Goal: Task Accomplishment & Management: Manage account settings

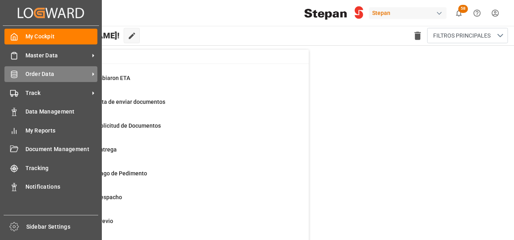
click at [38, 75] on span "Order Data" at bounding box center [57, 74] width 64 height 8
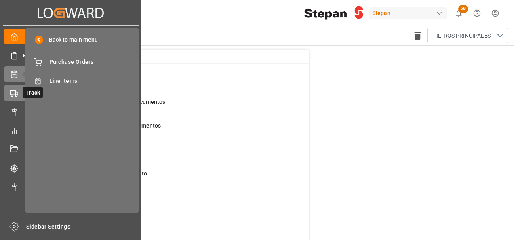
click at [15, 88] on div "Track Track" at bounding box center [70, 93] width 132 height 16
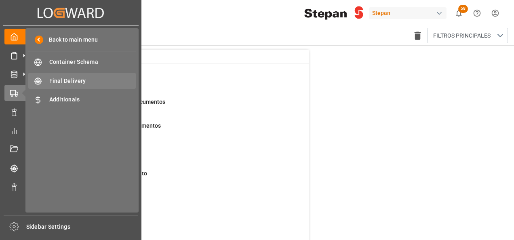
click at [65, 84] on span "Final Delivery" at bounding box center [92, 81] width 87 height 8
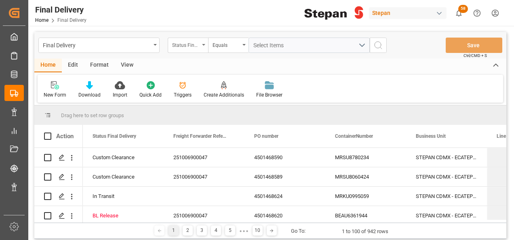
click at [200, 46] on div "Status Final Delivery" at bounding box center [188, 45] width 40 height 15
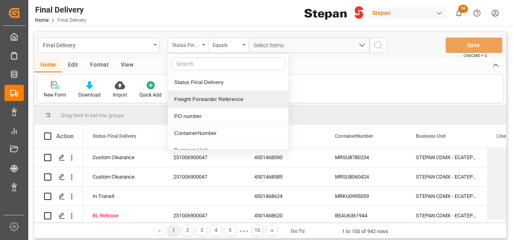
click at [195, 99] on div "Freight Forwarder Reference" at bounding box center [228, 99] width 120 height 17
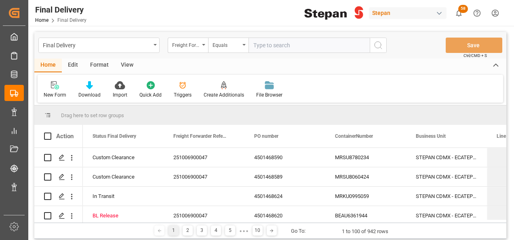
click at [262, 49] on input "text" at bounding box center [308, 45] width 121 height 15
type input "251006900127"
click at [376, 46] on icon "search button" at bounding box center [378, 45] width 10 height 10
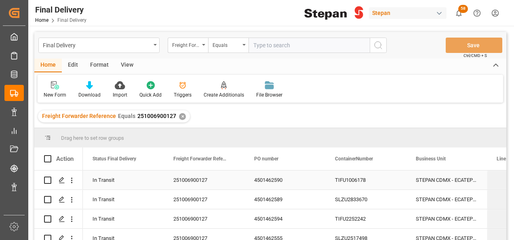
click at [208, 181] on div "251006900127" at bounding box center [204, 179] width 81 height 19
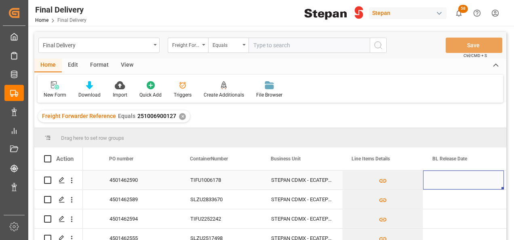
scroll to position [0, 226]
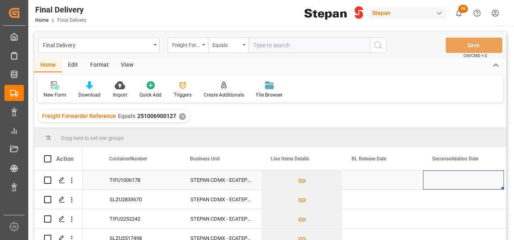
click at [358, 182] on div "Press SPACE to select this row." at bounding box center [382, 179] width 81 height 19
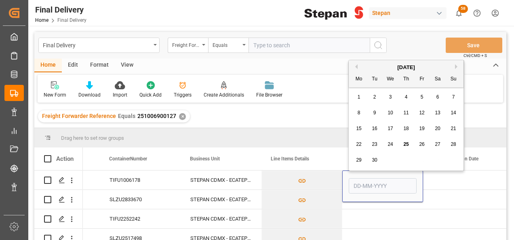
click at [390, 143] on span "24" at bounding box center [389, 144] width 5 height 6
type input "24-09-2025"
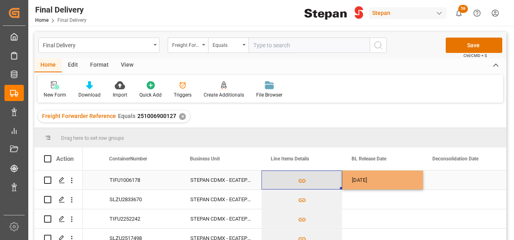
drag, startPoint x: 314, startPoint y: 181, endPoint x: 326, endPoint y: 181, distance: 12.1
click at [314, 181] on button "Press SPACE to select this row." at bounding box center [302, 180] width 80 height 19
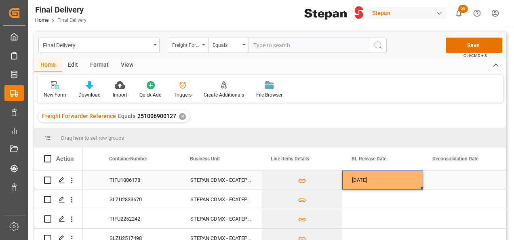
click at [395, 181] on div "24-09-2025" at bounding box center [382, 179] width 81 height 19
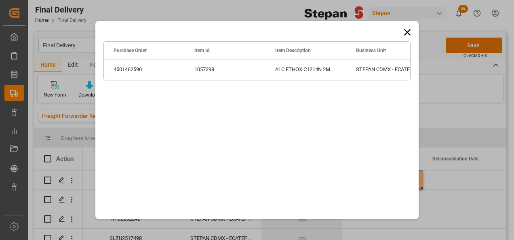
click at [410, 29] on icon at bounding box center [406, 32] width 11 height 11
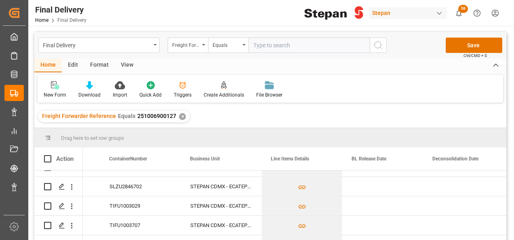
scroll to position [163, 0]
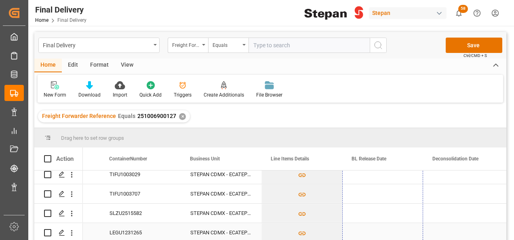
drag, startPoint x: 421, startPoint y: 188, endPoint x: 414, endPoint y: 228, distance: 40.2
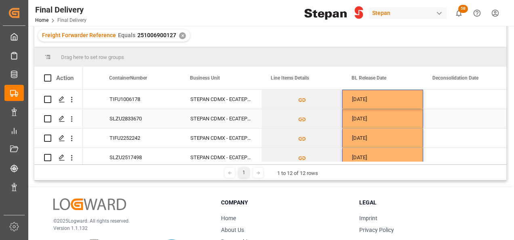
scroll to position [0, 0]
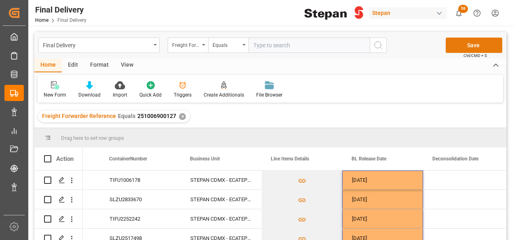
click at [478, 48] on button "Save" at bounding box center [473, 45] width 57 height 15
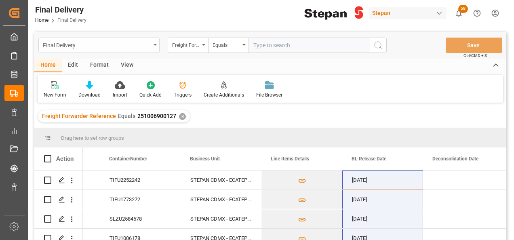
click at [145, 46] on div "Final Delivery" at bounding box center [97, 45] width 108 height 10
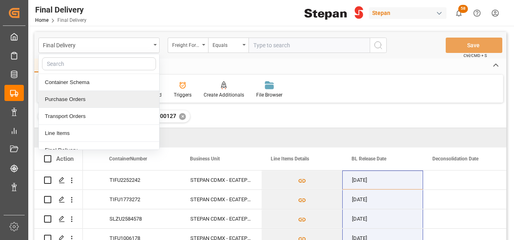
click at [60, 103] on div "Purchase Orders" at bounding box center [99, 99] width 120 height 17
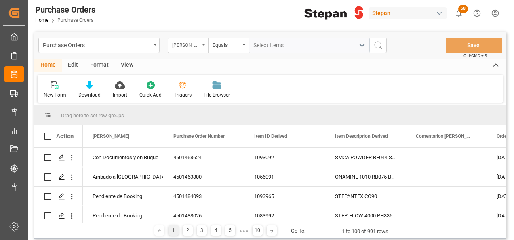
click at [201, 43] on div "Hito Stepan" at bounding box center [188, 45] width 40 height 15
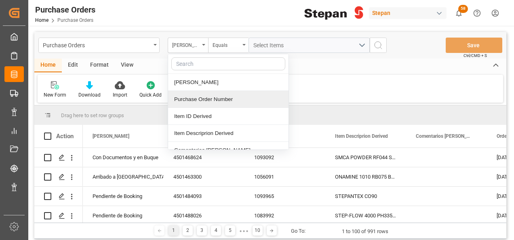
click at [205, 99] on div "Purchase Order Number" at bounding box center [228, 99] width 120 height 17
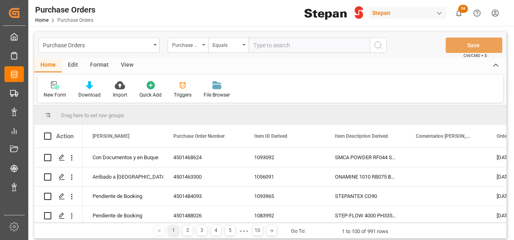
click at [261, 42] on input "text" at bounding box center [308, 45] width 121 height 15
type input "4501474715"
click at [382, 48] on icon "search button" at bounding box center [378, 45] width 10 height 10
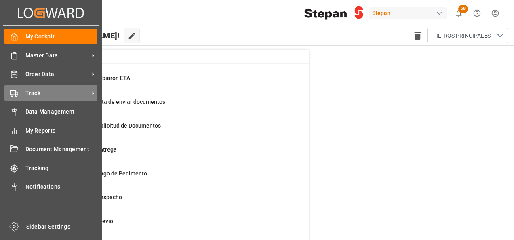
click at [11, 95] on rect at bounding box center [13, 92] width 5 height 4
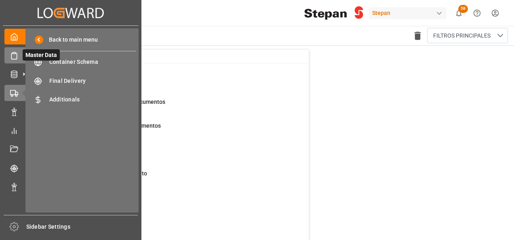
click at [21, 54] on icon at bounding box center [24, 55] width 8 height 8
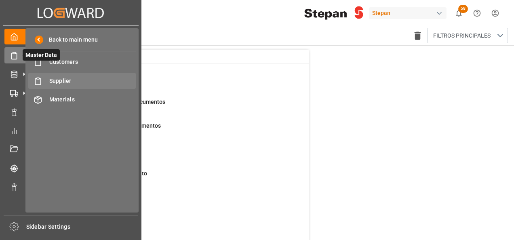
click at [61, 80] on span "Supplier" at bounding box center [92, 81] width 87 height 8
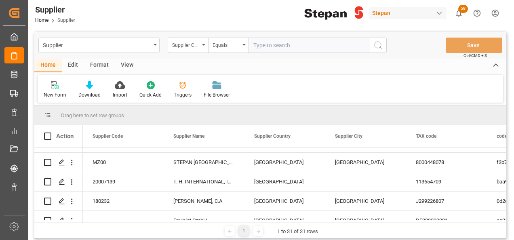
scroll to position [162, 0]
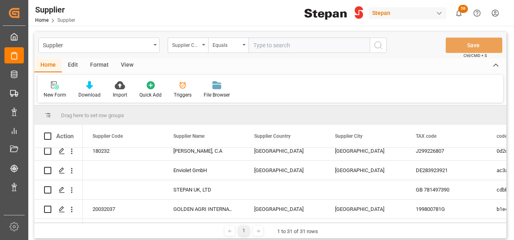
paste input "Stepan Asia Pte. Ltd."
type input "Stepan Asia Pte. Ltd."
click at [378, 48] on icon "search button" at bounding box center [378, 45] width 10 height 10
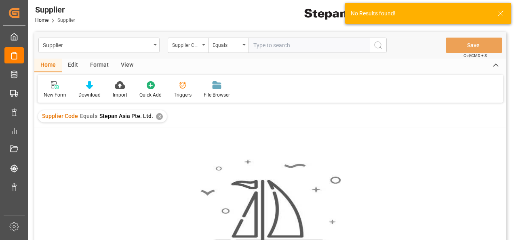
click at [161, 116] on div "Supplier Code Equals Stepan Asia Pte. Ltd. ✕" at bounding box center [102, 116] width 129 height 12
click at [158, 117] on div "✕" at bounding box center [159, 116] width 7 height 7
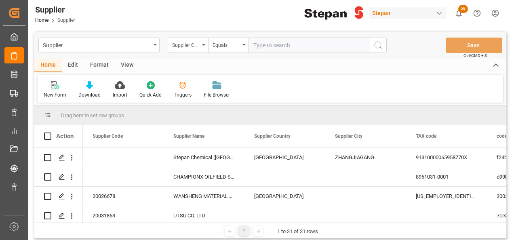
click at [51, 83] on icon at bounding box center [54, 84] width 6 height 7
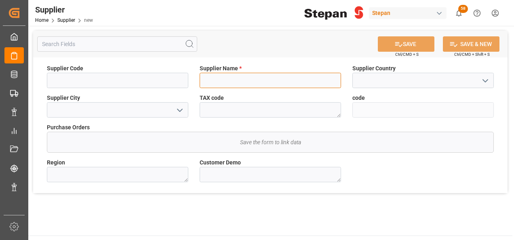
click at [225, 82] on input at bounding box center [270, 80] width 141 height 15
paste input "Stepan Asia Pte. Ltd."
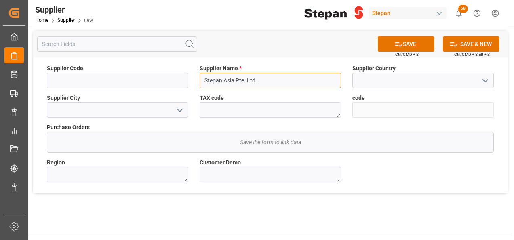
type input "Stepan Asia Pte. Ltd."
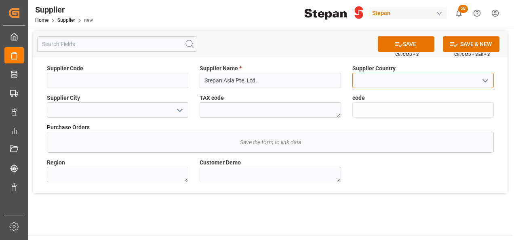
click at [460, 84] on input at bounding box center [422, 80] width 141 height 15
click at [485, 79] on icon "open menu" at bounding box center [485, 81] width 10 height 10
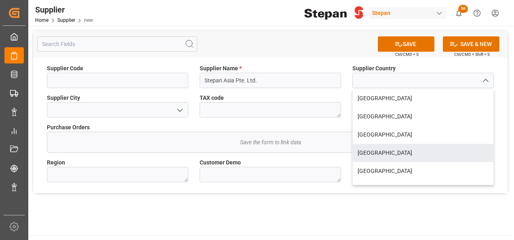
click at [370, 152] on div "China" at bounding box center [423, 153] width 141 height 18
type input "China"
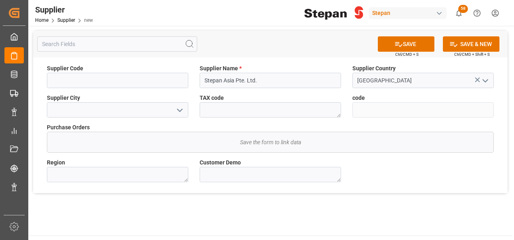
click at [486, 79] on icon "open menu" at bounding box center [485, 81] width 10 height 10
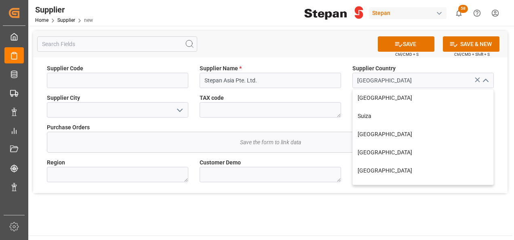
scroll to position [283, 0]
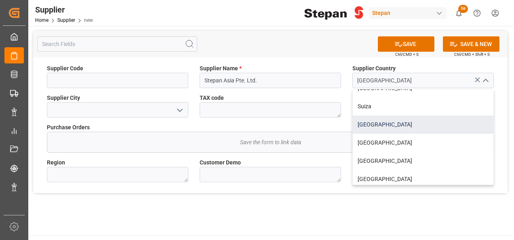
click at [380, 125] on div "Singapur" at bounding box center [423, 125] width 141 height 18
type input "Singapur"
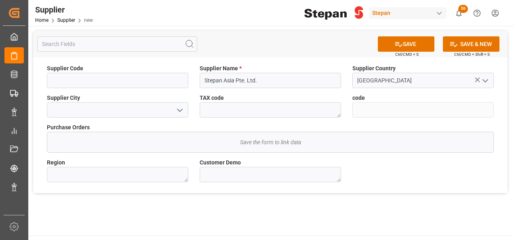
click at [180, 109] on icon "open menu" at bounding box center [180, 110] width 10 height 10
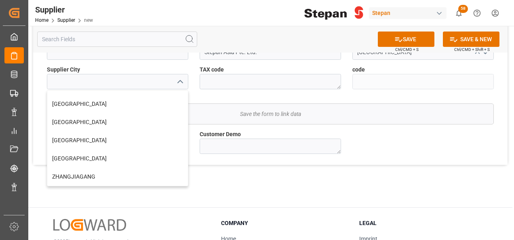
scroll to position [40, 0]
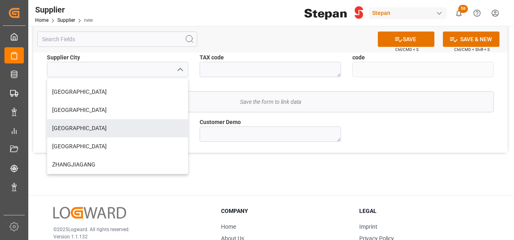
click at [391, 144] on div "Supplier Code Supplier Name * Stepan Asia Pte. Ltd. Supplier Country Singapur S…" at bounding box center [270, 85] width 474 height 136
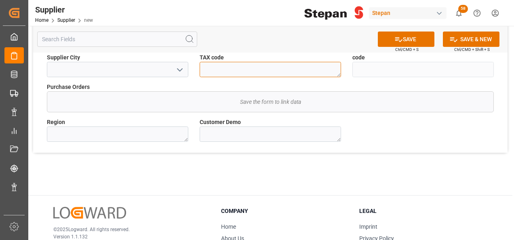
click at [222, 72] on textarea at bounding box center [270, 69] width 141 height 15
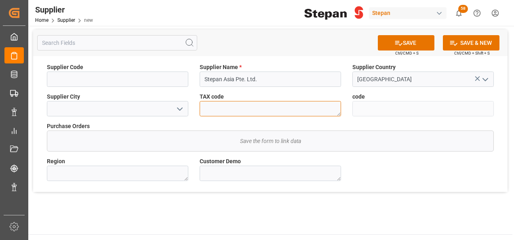
scroll to position [0, 0]
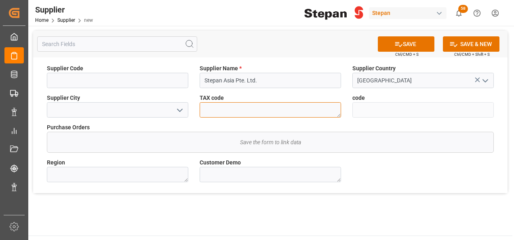
paste textarea "200923283Z"
type textarea "200923283Z"
click at [389, 134] on div "Save the form to link data" at bounding box center [270, 142] width 446 height 20
click at [181, 111] on icon "open menu" at bounding box center [180, 110] width 10 height 10
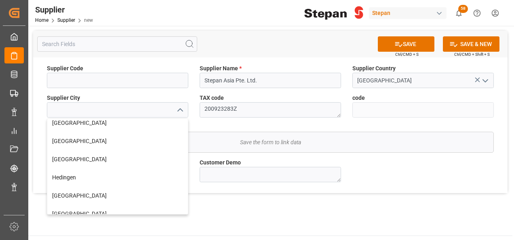
scroll to position [162, 0]
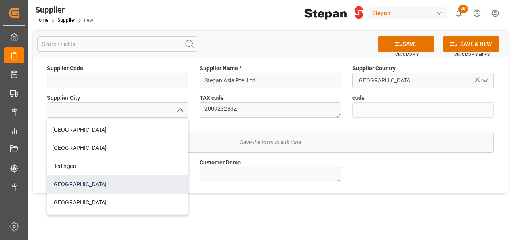
click at [65, 181] on div "Singapur" at bounding box center [117, 184] width 141 height 18
type input "Singapur"
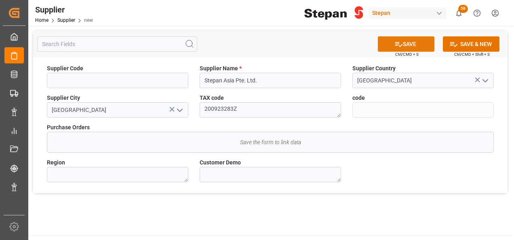
click at [410, 44] on button "SAVE" at bounding box center [406, 43] width 57 height 15
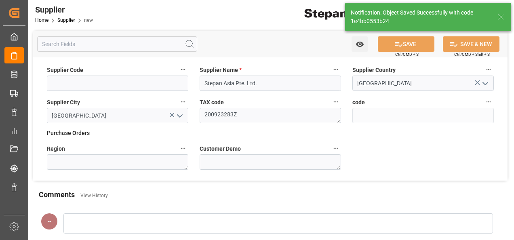
type input "1e4bb0553b24"
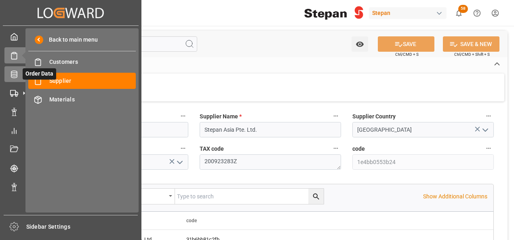
click at [17, 76] on icon at bounding box center [14, 74] width 6 height 7
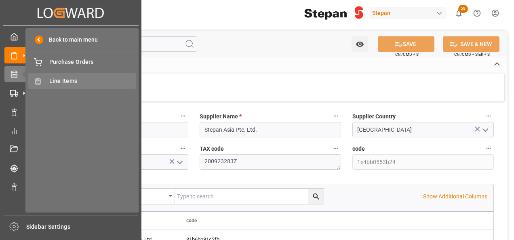
click at [64, 82] on span "Line Items" at bounding box center [92, 81] width 87 height 8
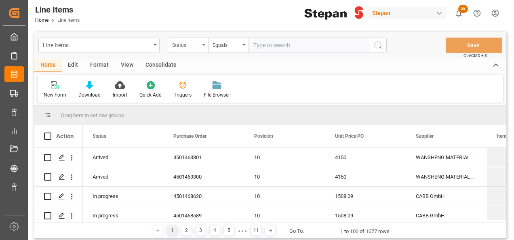
click at [197, 41] on div "Status" at bounding box center [185, 44] width 27 height 9
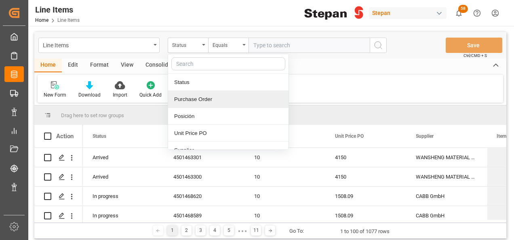
click at [196, 97] on div "Purchase Order" at bounding box center [228, 99] width 120 height 17
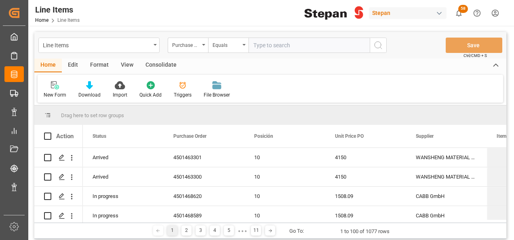
click at [265, 50] on input "text" at bounding box center [308, 45] width 121 height 15
paste input "4501474715"
type input "4501474715"
click at [382, 47] on icon "search button" at bounding box center [378, 45] width 10 height 10
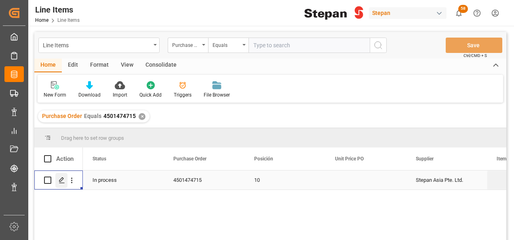
click at [58, 179] on div "Press SPACE to select this row." at bounding box center [61, 180] width 12 height 15
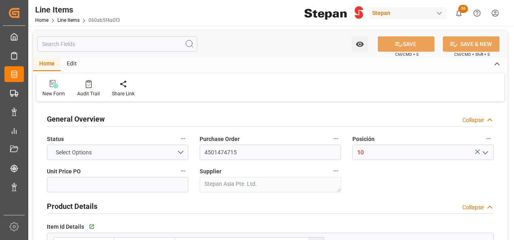
type input "80"
type input "17-07-2025 20:48"
type input "17-07-2025 19:33"
type input "08-07-2025"
type input "08-09-2025"
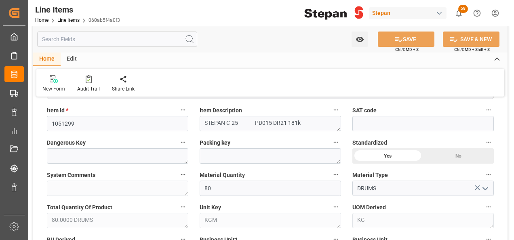
scroll to position [40, 0]
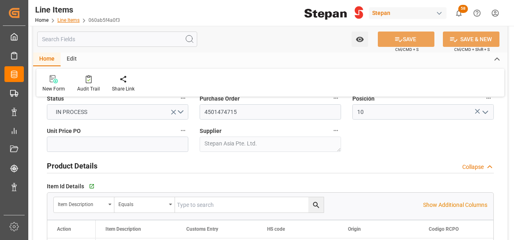
click at [65, 19] on link "Line Items" at bounding box center [68, 20] width 22 height 6
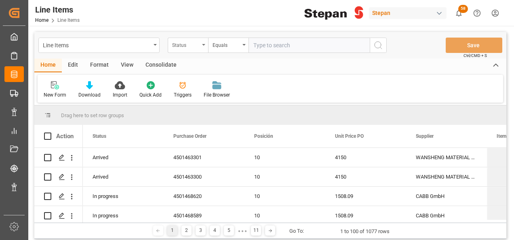
click at [201, 44] on div "Status" at bounding box center [188, 45] width 40 height 15
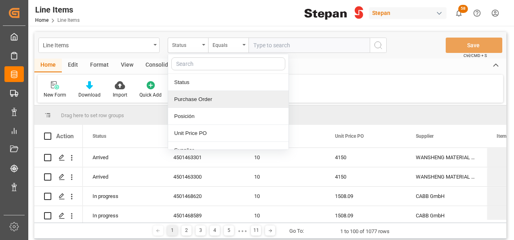
click at [194, 97] on div "Purchase Order" at bounding box center [228, 99] width 120 height 17
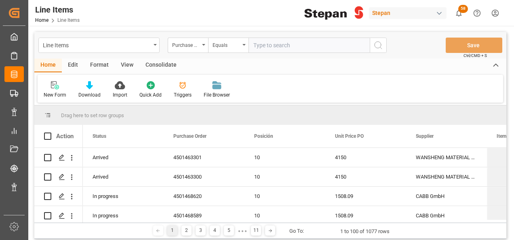
click at [261, 50] on input "text" at bounding box center [308, 45] width 121 height 15
paste input "4501482815"
type input "4501482815"
click at [377, 50] on icon "search button" at bounding box center [378, 45] width 10 height 10
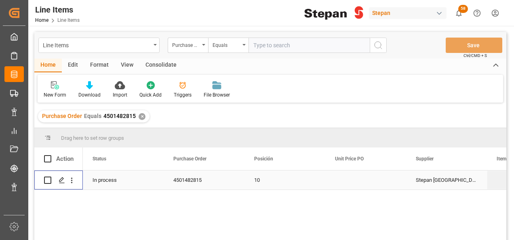
click at [47, 180] on input "Press Space to toggle row selection (unchecked)" at bounding box center [47, 180] width 7 height 7
checkbox input "true"
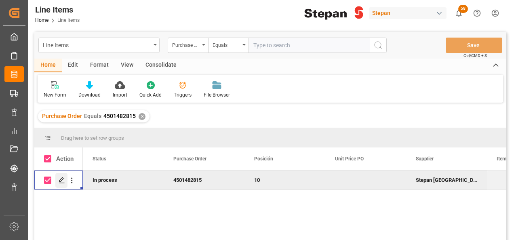
click at [59, 181] on polygon "Press SPACE to deselect this row." at bounding box center [61, 180] width 4 height 4
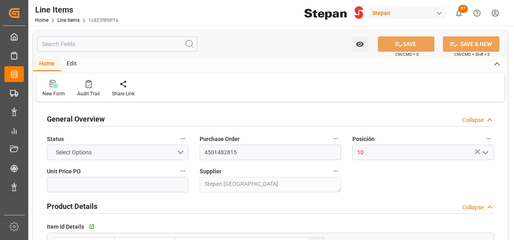
type input "100"
type input "14-08-2025 22:05"
type input "15-08-2025"
type input "01-10-2025"
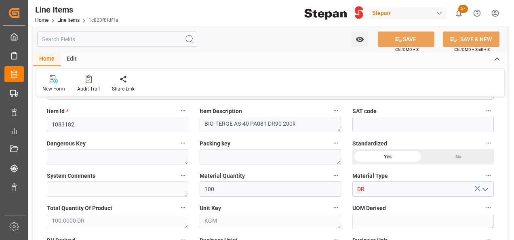
scroll to position [202, 0]
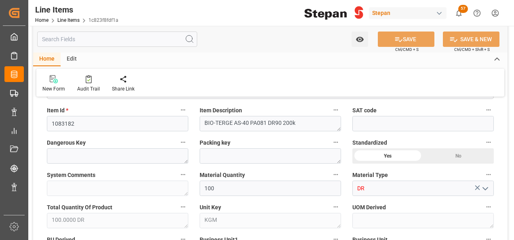
click at [488, 187] on icon "open menu" at bounding box center [485, 189] width 10 height 10
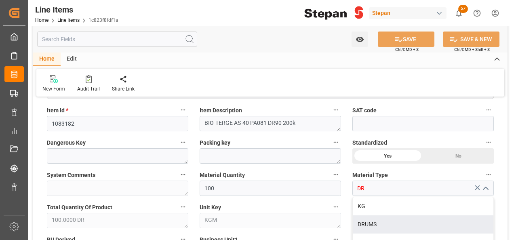
drag, startPoint x: 376, startPoint y: 220, endPoint x: 371, endPoint y: 219, distance: 4.9
click at [376, 220] on div "DRUMS" at bounding box center [423, 224] width 141 height 18
type input "DRUMS"
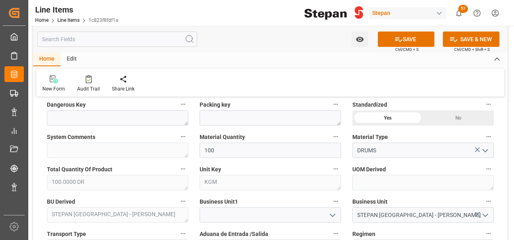
scroll to position [283, 0]
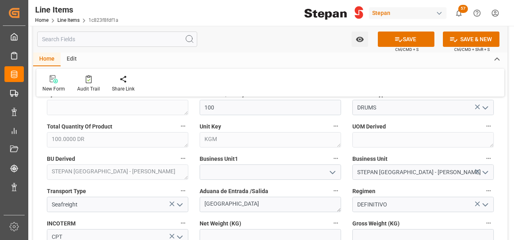
click at [332, 172] on icon "open menu" at bounding box center [333, 173] width 10 height 10
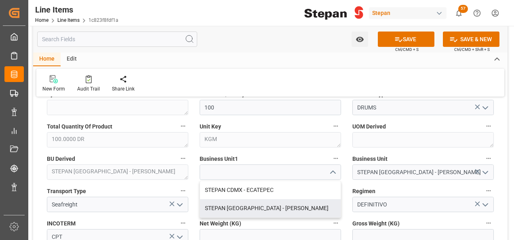
click at [253, 207] on div "STEPAN [GEOGRAPHIC_DATA] - [PERSON_NAME]" at bounding box center [270, 208] width 141 height 18
type input "STEPAN [GEOGRAPHIC_DATA] - [PERSON_NAME]"
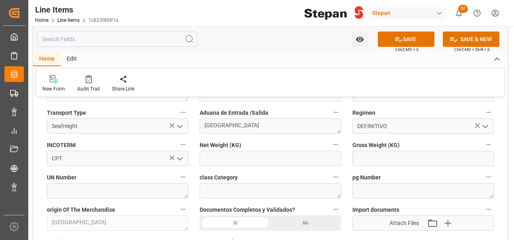
scroll to position [364, 0]
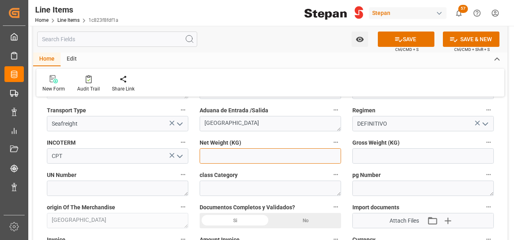
click at [222, 153] on input "text" at bounding box center [270, 155] width 141 height 15
type input "20000"
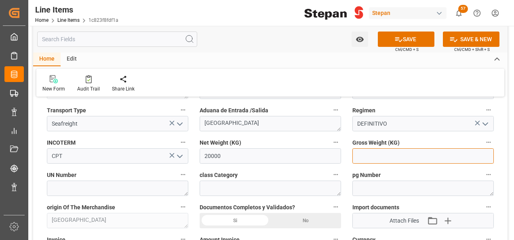
click at [370, 158] on input "text" at bounding box center [422, 155] width 141 height 15
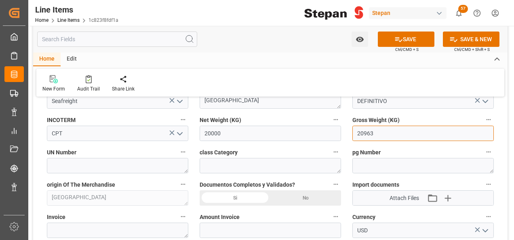
scroll to position [444, 0]
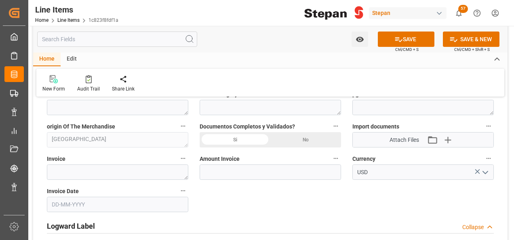
type input "20963"
click at [243, 140] on div "Si" at bounding box center [235, 139] width 71 height 15
click at [102, 202] on input "text" at bounding box center [117, 204] width 141 height 15
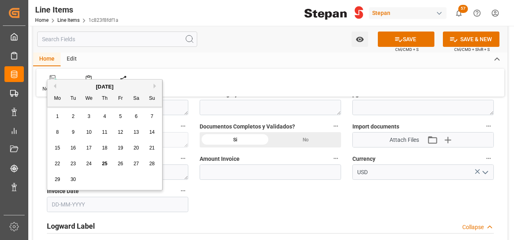
click at [73, 84] on div "[DATE]" at bounding box center [104, 87] width 115 height 8
click at [74, 167] on div "23" at bounding box center [73, 164] width 10 height 10
type input "23-09-2025"
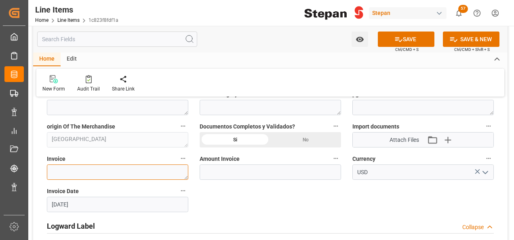
click at [76, 169] on textarea at bounding box center [117, 171] width 141 height 15
paste textarea "95040897"
type textarea "95040897"
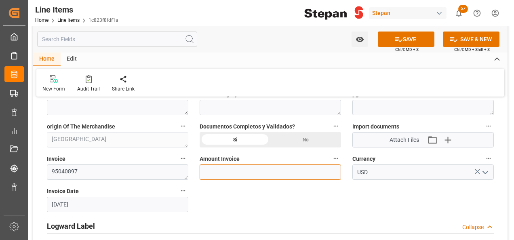
click at [243, 169] on input "text" at bounding box center [270, 171] width 141 height 15
type input "28442.24"
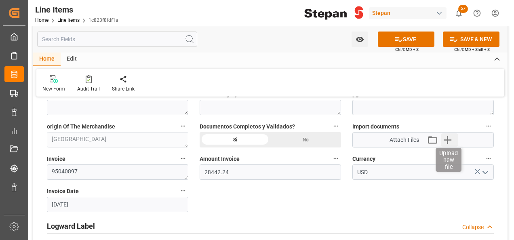
click at [448, 141] on icon "button" at bounding box center [447, 140] width 8 height 8
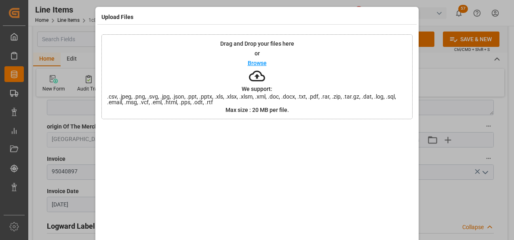
click at [258, 65] on p "Browse" at bounding box center [257, 63] width 19 height 6
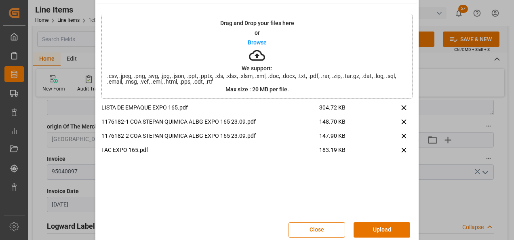
scroll to position [32, 0]
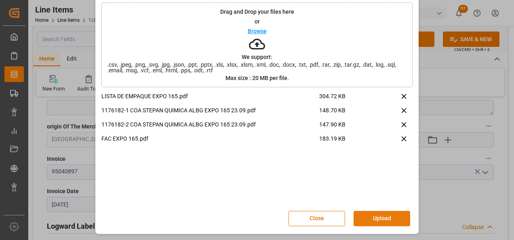
click at [376, 218] on button "Upload" at bounding box center [381, 218] width 57 height 15
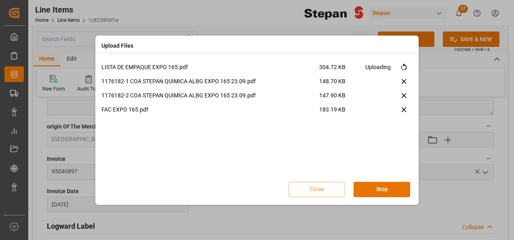
scroll to position [0, 0]
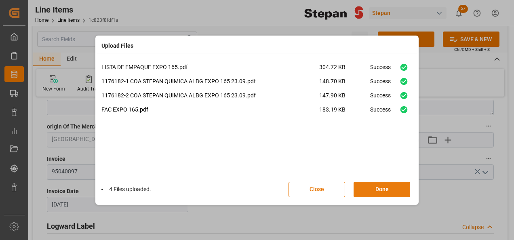
click at [386, 190] on button "Done" at bounding box center [381, 189] width 57 height 15
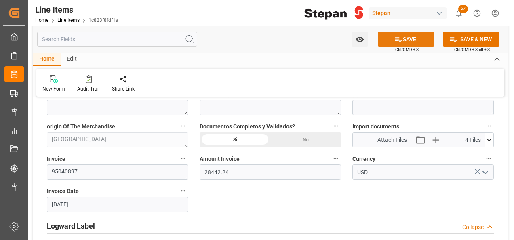
click at [410, 34] on button "SAVE" at bounding box center [406, 39] width 57 height 15
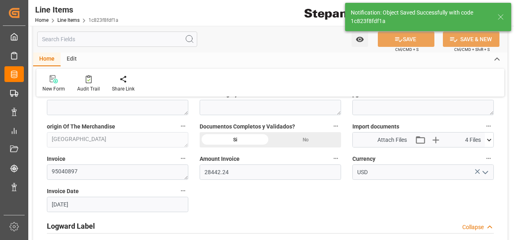
type textarea "100.0000 DRUMS"
type input "[DATE] 14:54"
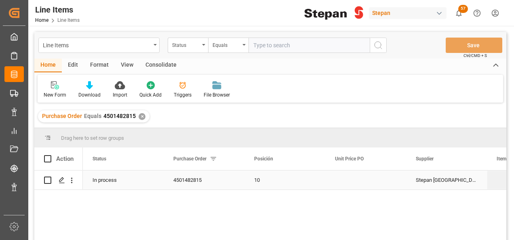
click at [47, 181] on input "Press Space to toggle row selection (unchecked)" at bounding box center [47, 180] width 7 height 7
checkbox input "true"
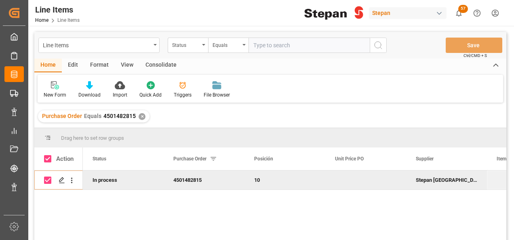
click at [154, 65] on div "Consolidate" at bounding box center [160, 66] width 43 height 14
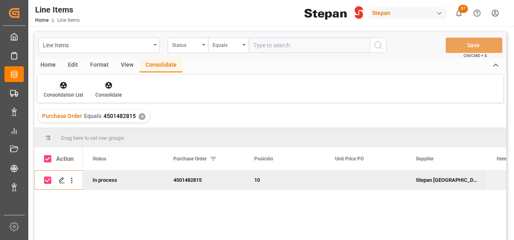
click at [63, 84] on icon at bounding box center [63, 85] width 8 height 8
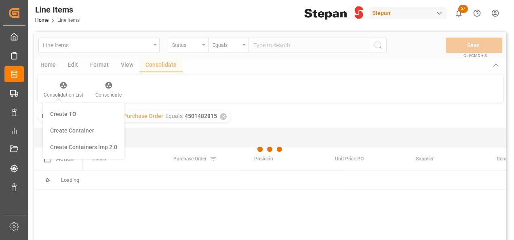
drag, startPoint x: 69, startPoint y: 130, endPoint x: 69, endPoint y: 156, distance: 25.8
click at [69, 156] on div "Create TO Create Container Create Containers Imp 2.0" at bounding box center [84, 131] width 82 height 56
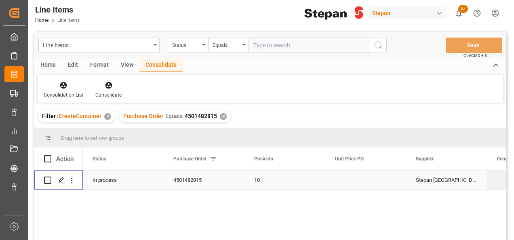
click at [49, 180] on input "Press Space to toggle row selection (unchecked)" at bounding box center [47, 180] width 7 height 7
checkbox input "true"
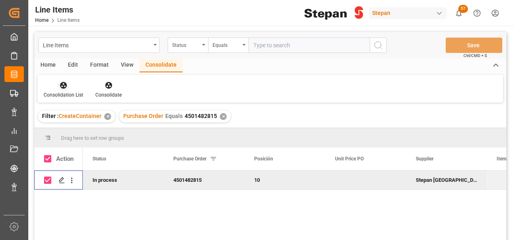
click at [72, 87] on div at bounding box center [64, 85] width 40 height 8
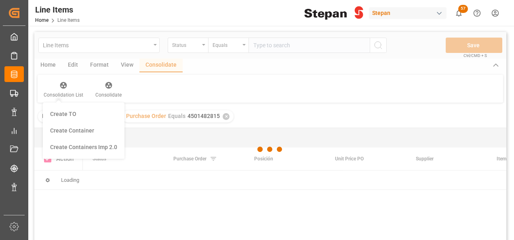
click at [84, 145] on div "Line Items Status Equals Save Ctrl/CMD + S Home Edit Format View Consolidate Co…" at bounding box center [270, 146] width 472 height 229
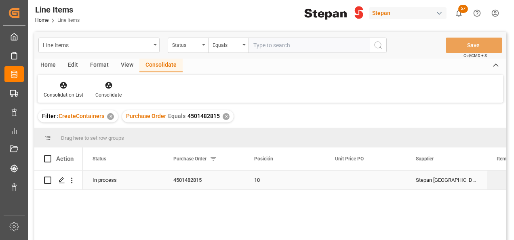
click at [46, 181] on input "Press Space to toggle row selection (unchecked)" at bounding box center [47, 180] width 7 height 7
checkbox input "true"
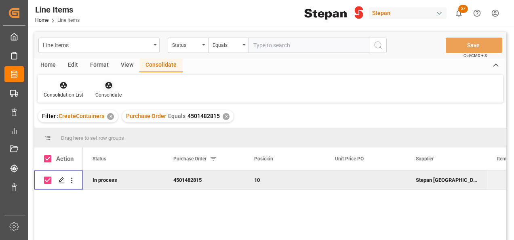
click at [99, 84] on div at bounding box center [108, 85] width 26 height 8
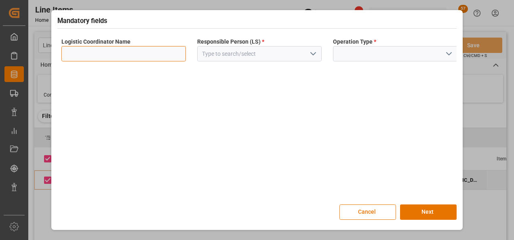
click at [111, 55] on input at bounding box center [123, 53] width 124 height 15
type input "LESCHACO MEXICANA"
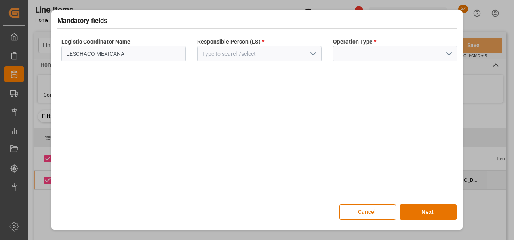
click at [309, 53] on icon "open menu" at bounding box center [313, 54] width 10 height 10
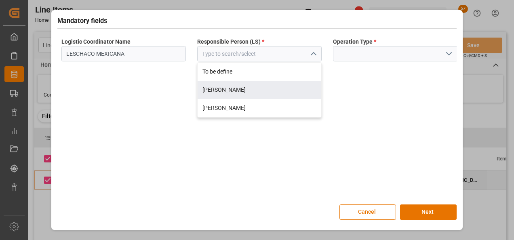
click at [230, 86] on div "[PERSON_NAME]" at bounding box center [260, 90] width 124 height 18
type input "[PERSON_NAME]"
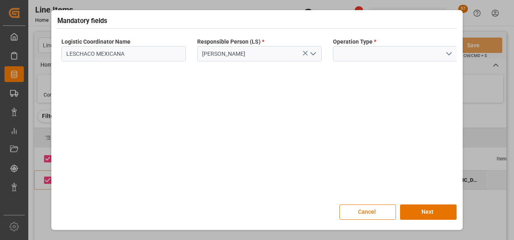
click at [452, 53] on icon "open menu" at bounding box center [449, 54] width 10 height 10
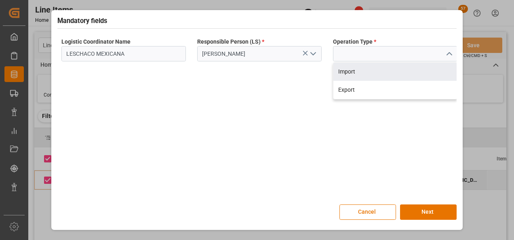
click at [355, 73] on div "Import" at bounding box center [395, 72] width 124 height 18
type input "Import"
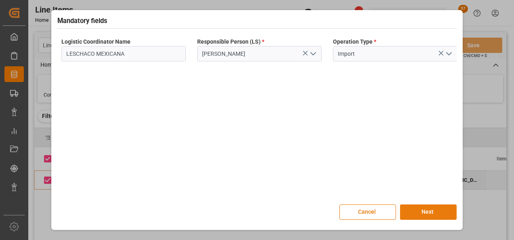
click at [420, 217] on button "Next" at bounding box center [428, 211] width 57 height 15
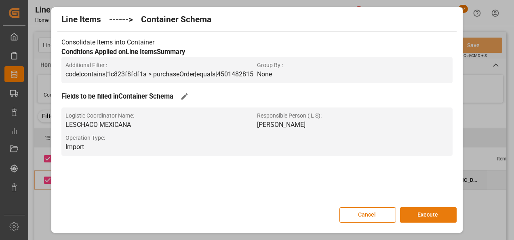
click at [418, 214] on button "Execute" at bounding box center [428, 214] width 57 height 15
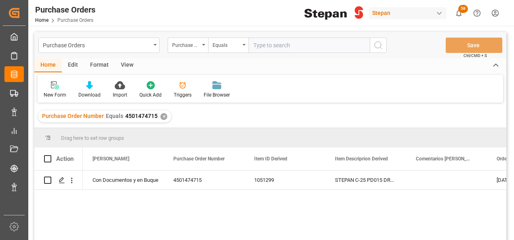
click at [162, 115] on div "✕" at bounding box center [163, 116] width 7 height 7
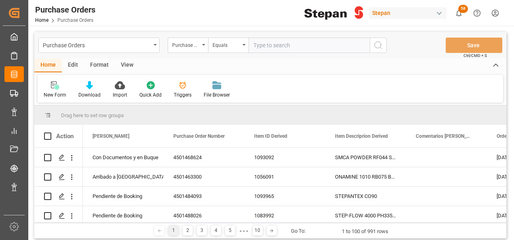
click at [271, 45] on input "text" at bounding box center [308, 45] width 121 height 15
paste input "4501482815"
type input "4501482815"
click at [378, 45] on icon "search button" at bounding box center [378, 45] width 10 height 10
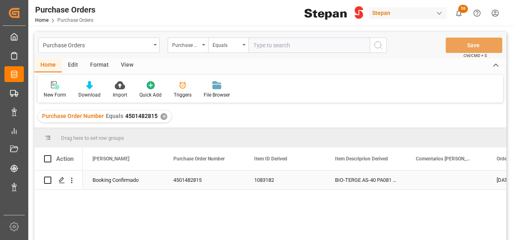
click at [120, 180] on div "Booking Confirmado" at bounding box center [122, 180] width 61 height 19
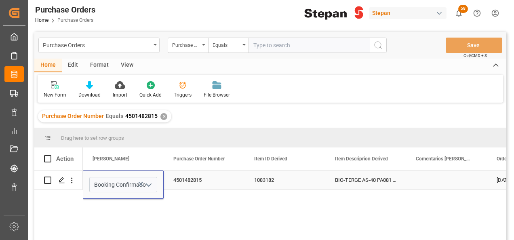
click at [153, 185] on icon "open menu" at bounding box center [149, 185] width 10 height 10
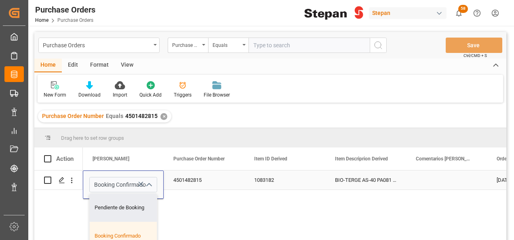
scroll to position [40, 0]
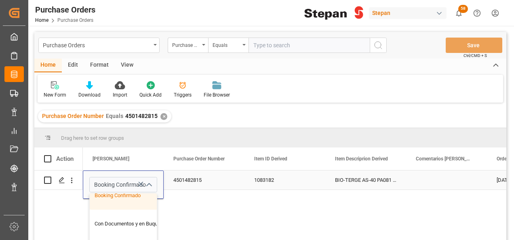
click at [105, 221] on div "Con Documentos y en Buque" at bounding box center [131, 224] width 83 height 28
type input "Con Documentos y en Buque"
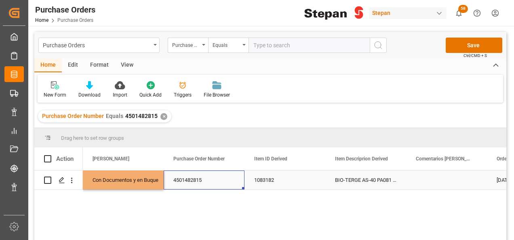
click at [207, 185] on div "4501482815" at bounding box center [204, 179] width 81 height 19
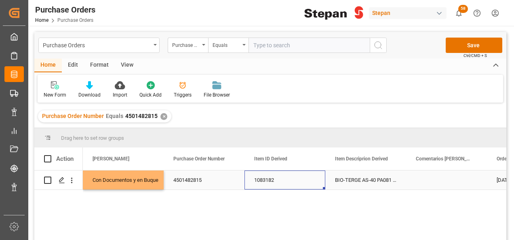
click at [306, 185] on div "1083182" at bounding box center [284, 179] width 81 height 19
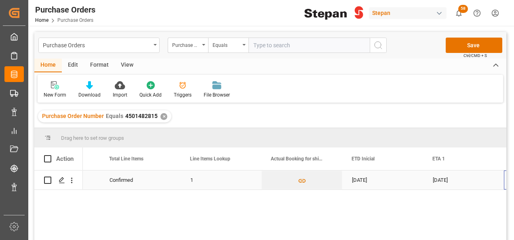
scroll to position [0, 791]
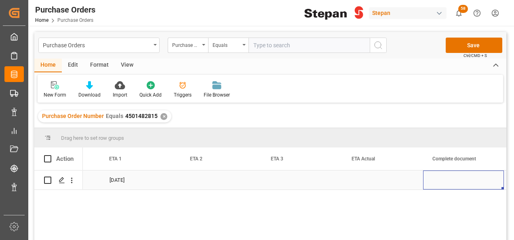
click at [373, 178] on div "Press SPACE to select this row." at bounding box center [382, 179] width 81 height 19
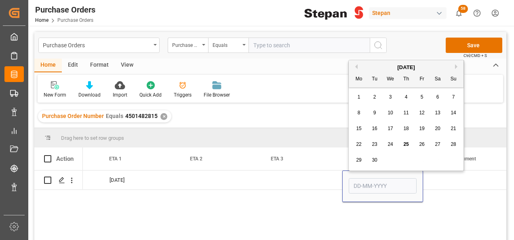
click at [359, 97] on span "1" at bounding box center [358, 97] width 3 height 6
click at [404, 189] on input "01-09-2025" at bounding box center [383, 185] width 68 height 15
click at [456, 66] on button "Next Month" at bounding box center [457, 66] width 5 height 5
click at [391, 98] on span "1" at bounding box center [390, 97] width 3 height 6
type input "01-10-2025"
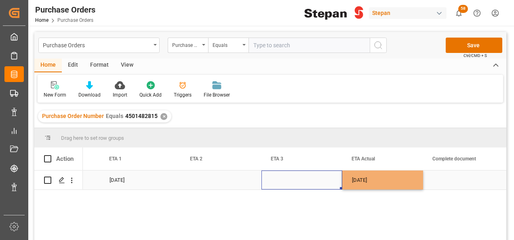
click at [314, 180] on div "Press SPACE to select this row." at bounding box center [301, 179] width 81 height 19
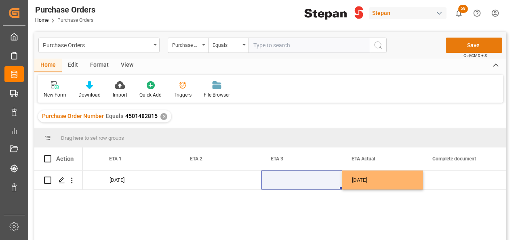
click at [475, 42] on button "Save" at bounding box center [473, 45] width 57 height 15
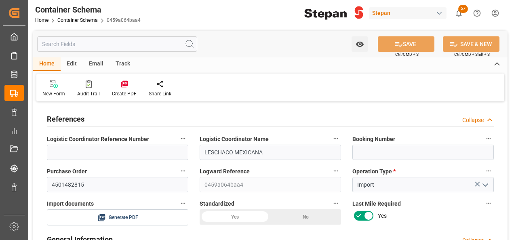
type input "0"
type input "1"
type input "20000"
type input "20963"
type input "[DATE] 14:54"
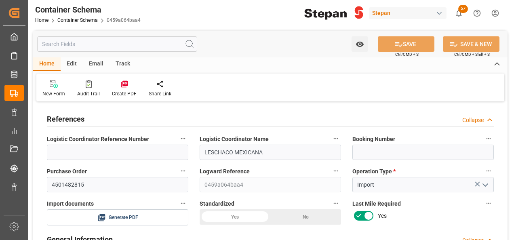
type input "[DATE] 14:54"
type input "[DATE]"
click at [365, 145] on input at bounding box center [422, 152] width 141 height 15
paste input "1069616522"
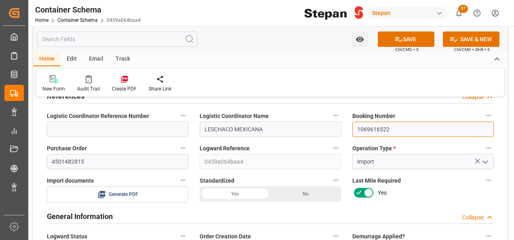
scroll to position [40, 0]
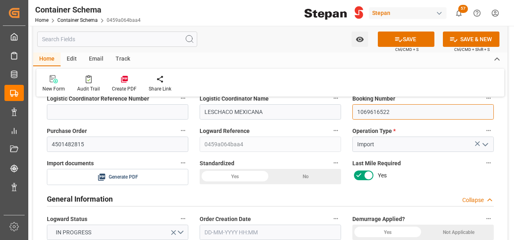
type input "1069616522"
click at [242, 178] on div "Yes" at bounding box center [235, 176] width 71 height 15
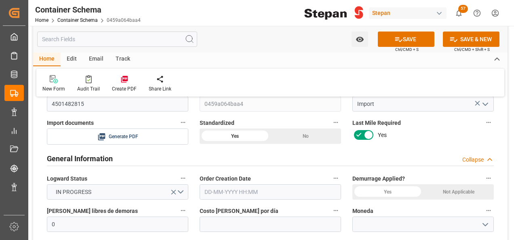
click at [454, 191] on div "Not Applicable" at bounding box center [458, 191] width 71 height 15
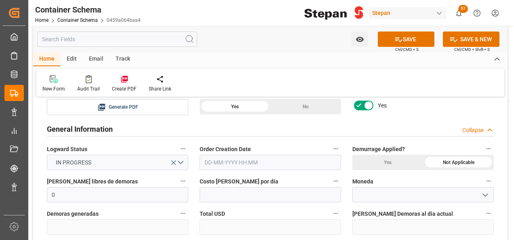
scroll to position [121, 0]
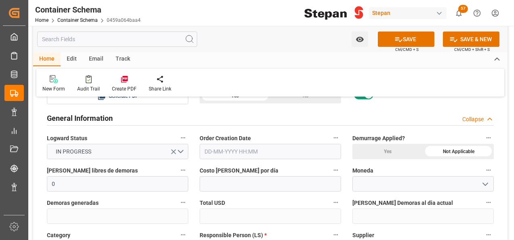
click at [228, 157] on input "text" at bounding box center [270, 151] width 141 height 15
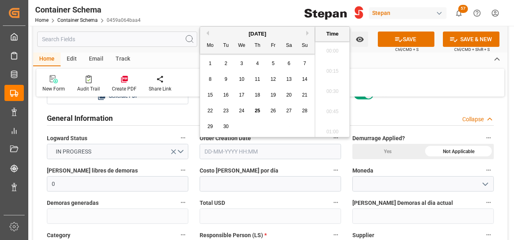
scroll to position [669, 0]
click at [223, 37] on div "[DATE]" at bounding box center [257, 34] width 115 height 8
click at [258, 113] on span "25" at bounding box center [256, 111] width 5 height 6
type input "[DATE] 00:00"
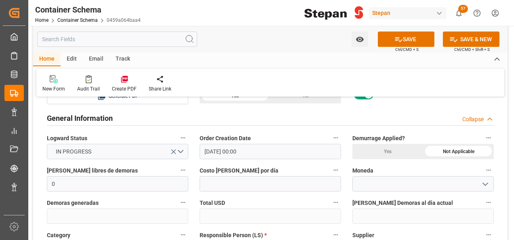
click at [489, 183] on icon "open menu" at bounding box center [485, 184] width 10 height 10
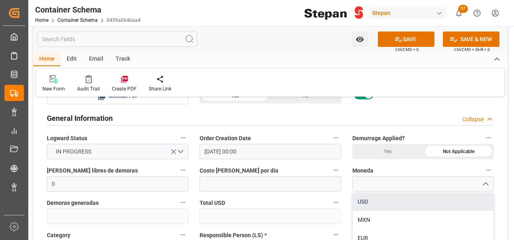
click at [377, 198] on div "USD" at bounding box center [423, 202] width 141 height 18
type input "USD"
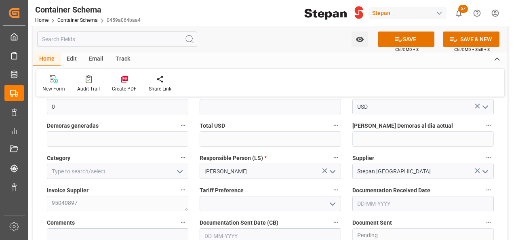
scroll to position [202, 0]
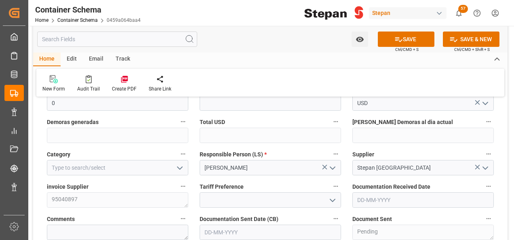
click at [177, 166] on icon "open menu" at bounding box center [180, 168] width 10 height 10
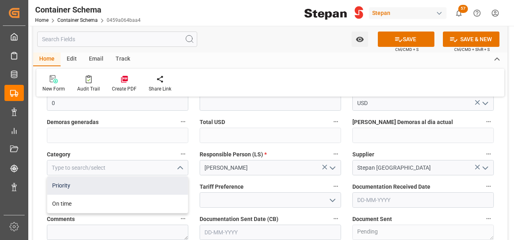
click at [60, 186] on div "Priority" at bounding box center [117, 186] width 141 height 18
type input "Priority"
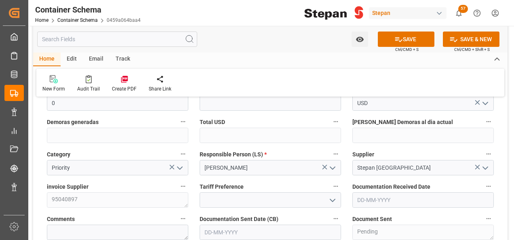
click at [332, 200] on icon "open menu" at bounding box center [333, 200] width 10 height 10
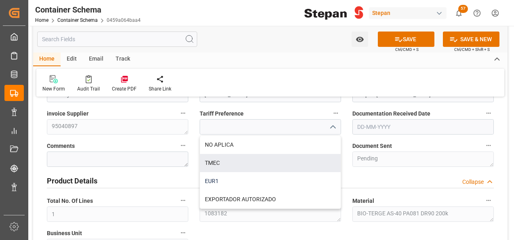
scroll to position [283, 0]
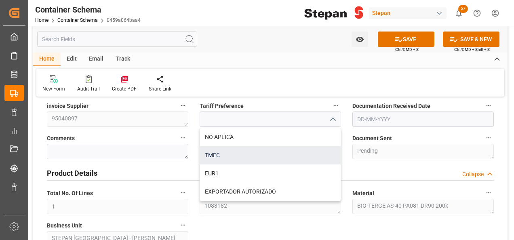
click at [223, 160] on div "TMEC" at bounding box center [270, 155] width 141 height 18
type input "TMEC"
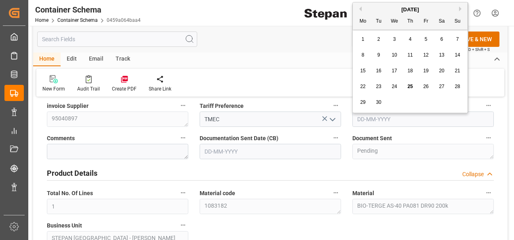
click at [414, 120] on input "text" at bounding box center [422, 118] width 141 height 15
click at [375, 8] on div "[DATE]" at bounding box center [410, 10] width 115 height 8
click at [394, 88] on span "24" at bounding box center [393, 87] width 5 height 6
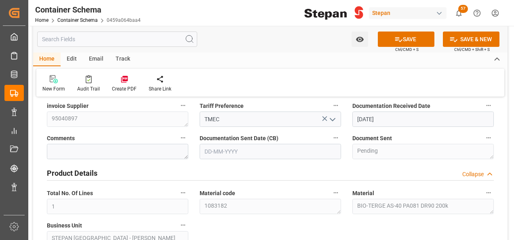
type input "[DATE]"
click at [256, 149] on input "text" at bounding box center [270, 151] width 141 height 15
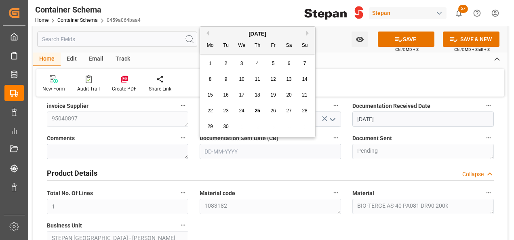
click at [219, 31] on div "[DATE]" at bounding box center [257, 34] width 115 height 8
click at [256, 111] on span "25" at bounding box center [256, 111] width 5 height 6
type input "[DATE]"
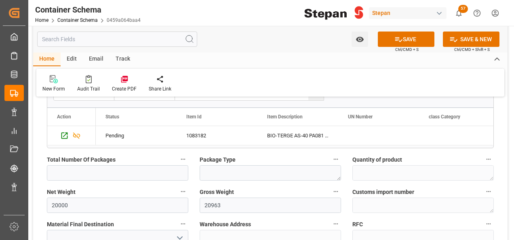
scroll to position [525, 0]
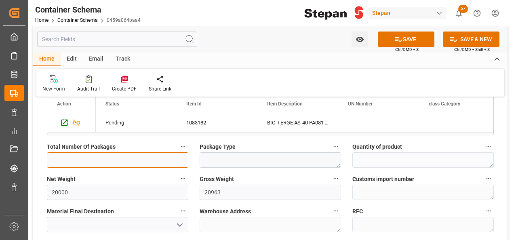
click at [86, 159] on input "text" at bounding box center [117, 159] width 141 height 15
type input "100"
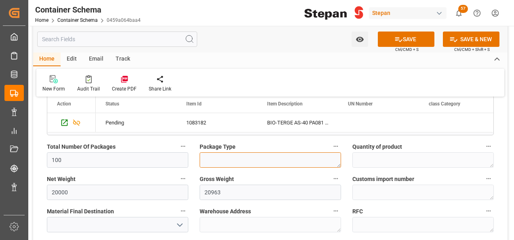
click at [216, 163] on textarea at bounding box center [270, 159] width 141 height 15
type textarea "d"
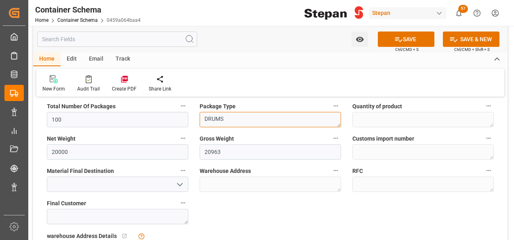
scroll to position [606, 0]
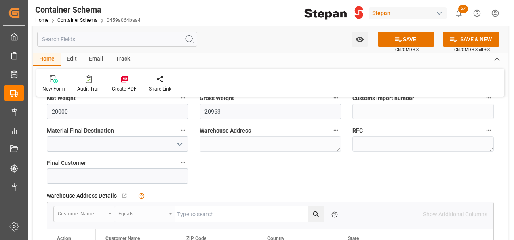
type textarea "DRUMS"
click at [184, 141] on icon "open menu" at bounding box center [180, 144] width 10 height 10
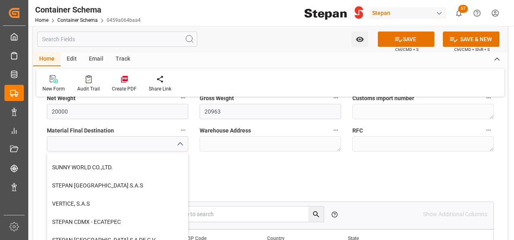
scroll to position [202, 0]
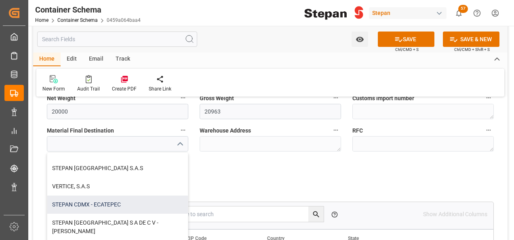
click at [98, 203] on div "STEPAN CDMX - ECATEPEC" at bounding box center [117, 204] width 141 height 18
type input "STEPAN CDMX - ECATEPEC"
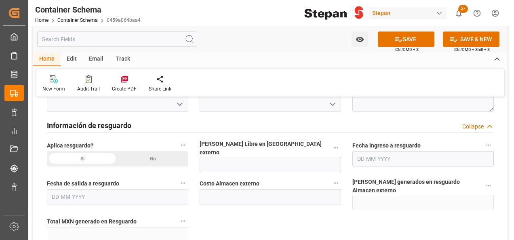
scroll to position [808, 0]
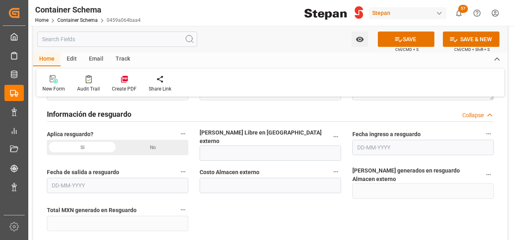
click at [154, 145] on div "No" at bounding box center [153, 147] width 71 height 15
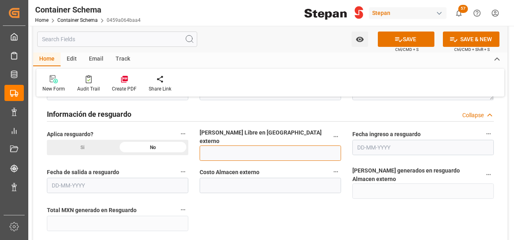
click at [235, 145] on input "text" at bounding box center [270, 152] width 141 height 15
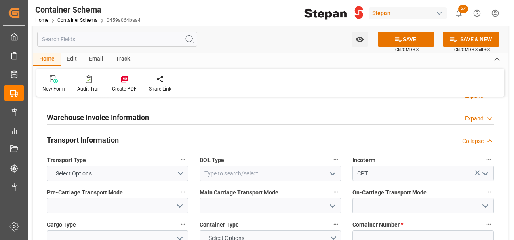
scroll to position [969, 0]
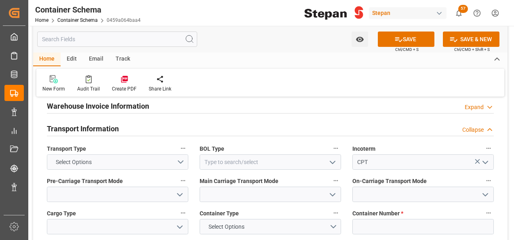
type input "12"
click at [181, 154] on button "Select Options" at bounding box center [117, 161] width 141 height 15
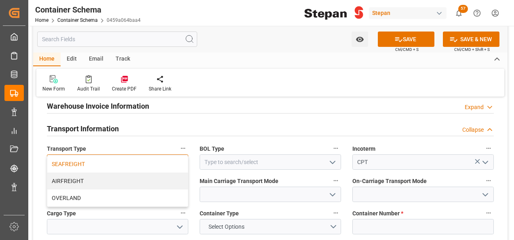
click at [62, 156] on div "SEAFREIGHT" at bounding box center [117, 164] width 141 height 17
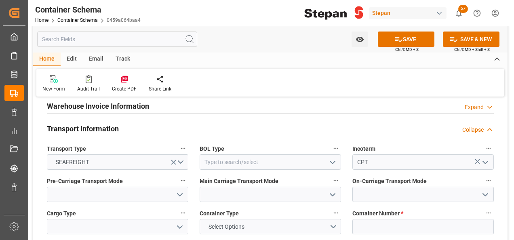
click at [334, 158] on icon "open menu" at bounding box center [333, 163] width 10 height 10
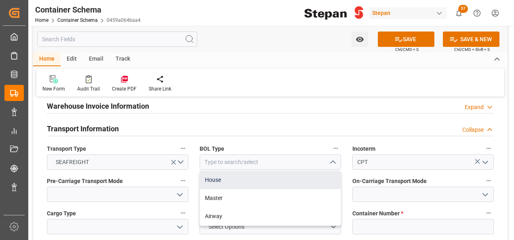
click at [218, 171] on div "House" at bounding box center [270, 180] width 141 height 18
type input "House"
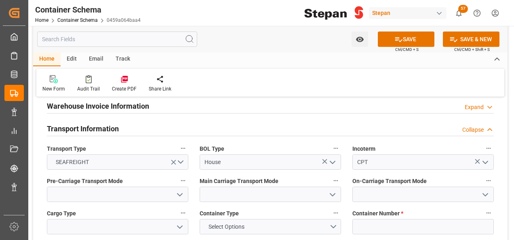
click at [179, 193] on polyline "open menu" at bounding box center [179, 194] width 5 height 2
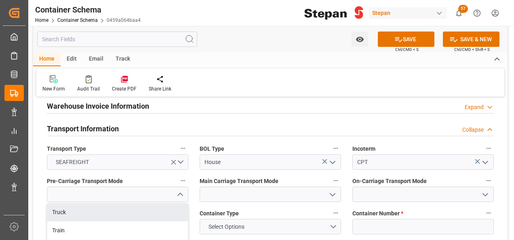
click at [59, 203] on div "Truck" at bounding box center [117, 212] width 141 height 18
type input "Truck"
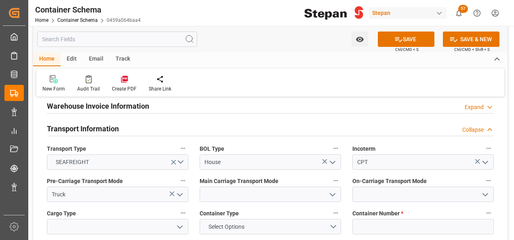
click at [335, 190] on icon "open menu" at bounding box center [333, 195] width 10 height 10
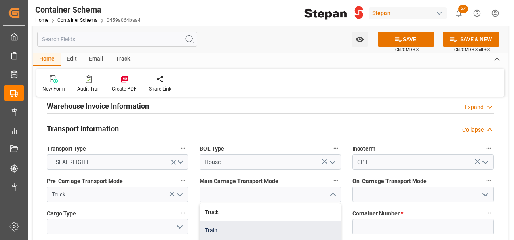
scroll to position [1010, 0]
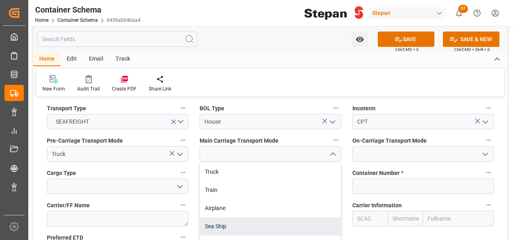
click at [217, 217] on div "Sea Ship" at bounding box center [270, 226] width 141 height 18
type input "Sea Ship"
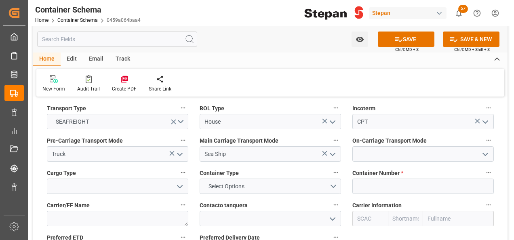
click at [485, 149] on icon "open menu" at bounding box center [485, 154] width 10 height 10
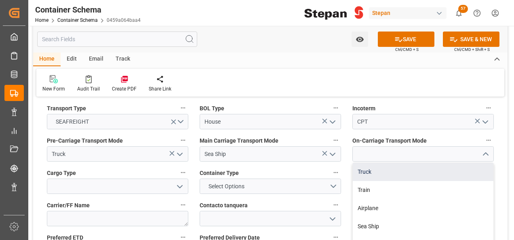
drag, startPoint x: 367, startPoint y: 157, endPoint x: 359, endPoint y: 158, distance: 7.4
click at [366, 163] on div "Truck" at bounding box center [423, 172] width 141 height 18
type input "Truck"
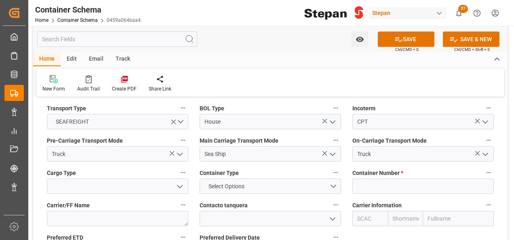
click at [184, 182] on icon "open menu" at bounding box center [180, 187] width 10 height 10
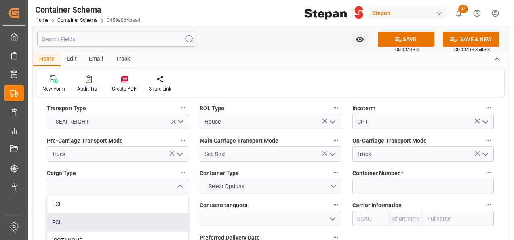
click at [64, 213] on div "FCL" at bounding box center [117, 222] width 141 height 18
type input "FCL"
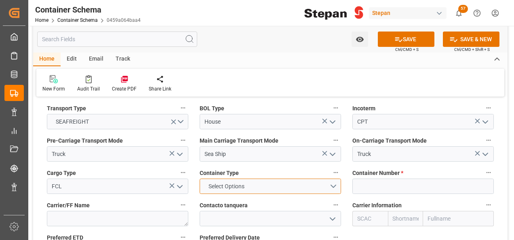
click at [330, 179] on button "Select Options" at bounding box center [270, 186] width 141 height 15
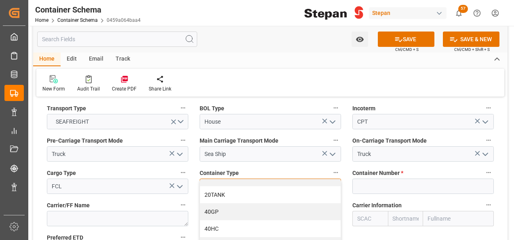
scroll to position [40, 0]
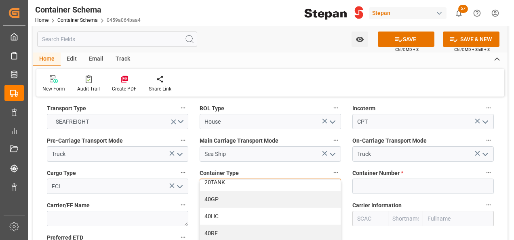
click at [223, 208] on div "40HC" at bounding box center [270, 216] width 141 height 17
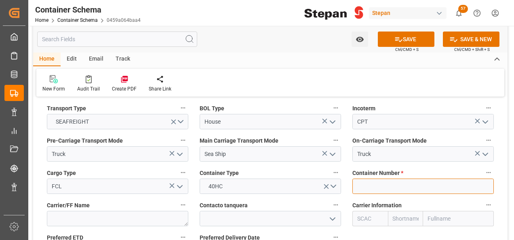
click at [375, 179] on input at bounding box center [422, 186] width 141 height 15
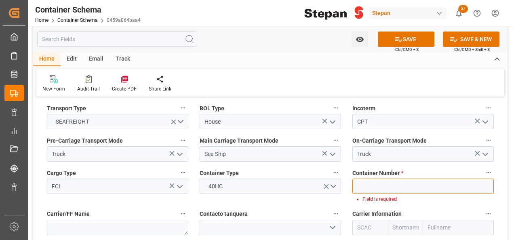
paste input "HAMU4046133"
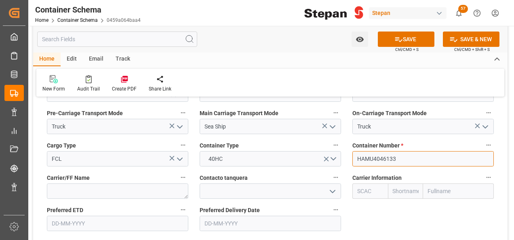
scroll to position [1050, 0]
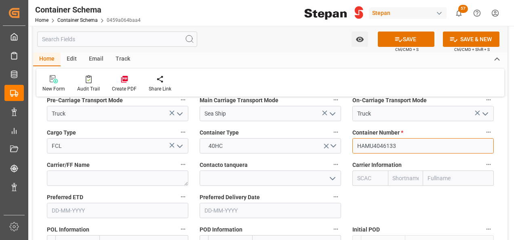
type input "HAMU4046133"
click at [453, 170] on input "text" at bounding box center [458, 177] width 71 height 15
type input "HAPAG"
click at [453, 170] on input "HAPAG" at bounding box center [458, 177] width 71 height 15
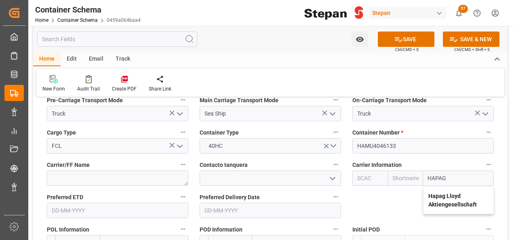
click at [443, 193] on b "Hapag Lloyd Aktiengesellschaft" at bounding box center [452, 200] width 48 height 15
type input "HLCU"
type input "Hapag [PERSON_NAME]"
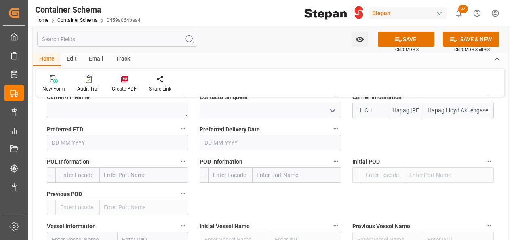
scroll to position [1131, 0]
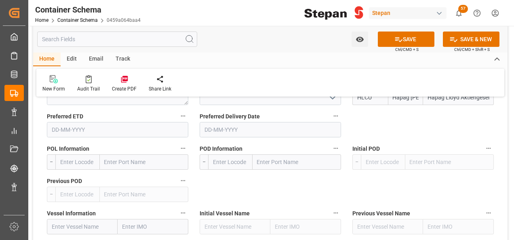
type input "Hapag Lloyd Aktiengesellschaft"
click at [112, 154] on input "text" at bounding box center [144, 161] width 88 height 15
paste input "[GEOGRAPHIC_DATA]"
type input "[GEOGRAPHIC_DATA]"
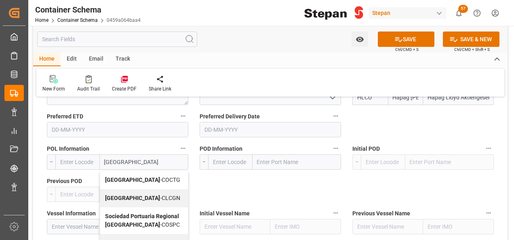
click at [116, 177] on b "[GEOGRAPHIC_DATA]" at bounding box center [132, 180] width 55 height 6
type input "COCTG"
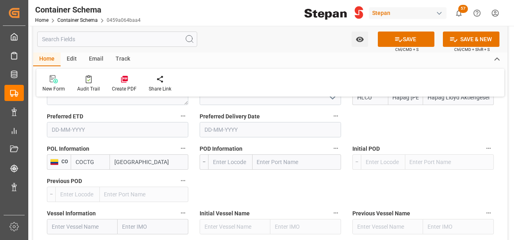
type input "[GEOGRAPHIC_DATA]"
click at [289, 154] on input "text" at bounding box center [296, 161] width 88 height 15
paste input "[GEOGRAPHIC_DATA]"
type input "[GEOGRAPHIC_DATA]"
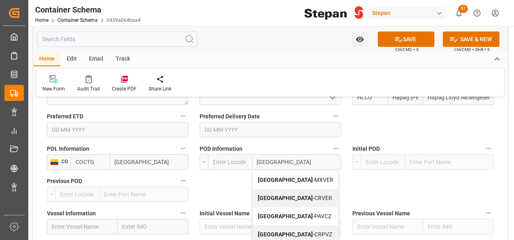
click at [264, 177] on b "[GEOGRAPHIC_DATA]" at bounding box center [285, 180] width 55 height 6
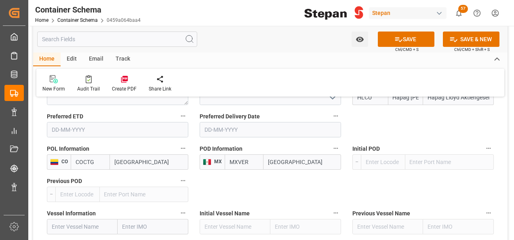
type input "MXVER"
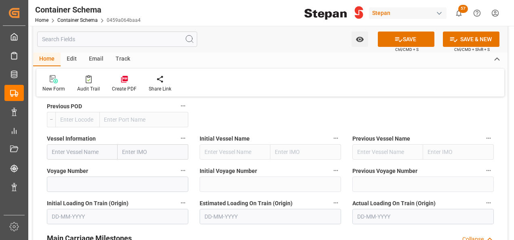
scroll to position [1212, 0]
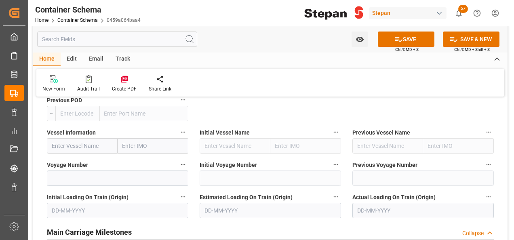
type input "[GEOGRAPHIC_DATA]"
click at [60, 138] on input "text" at bounding box center [82, 145] width 71 height 15
click at [69, 170] on input at bounding box center [117, 177] width 141 height 15
click at [69, 138] on input "text" at bounding box center [82, 145] width 71 height 15
paste input "PALENA"
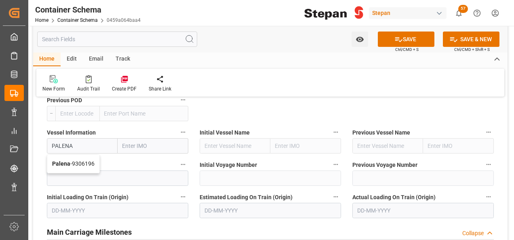
click at [86, 160] on span "Palena - 9306196" at bounding box center [73, 163] width 42 height 6
type input "Palena"
type input "9306196"
type input "Palena"
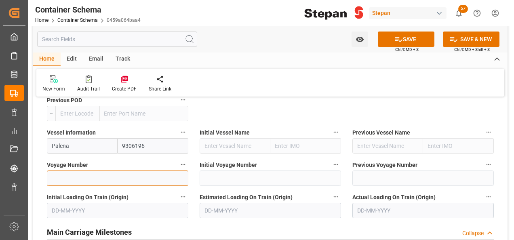
click at [80, 170] on input at bounding box center [117, 177] width 141 height 15
paste input "2530N"
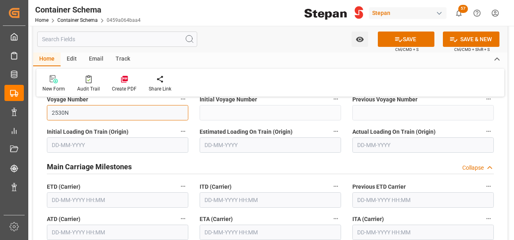
scroll to position [1333, 0]
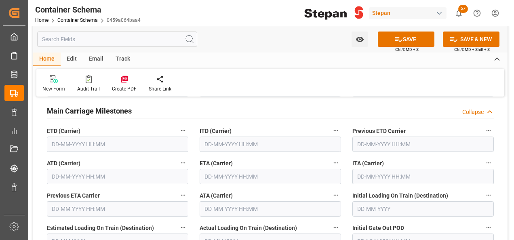
type input "2530N"
click at [62, 137] on input "text" at bounding box center [117, 144] width 141 height 15
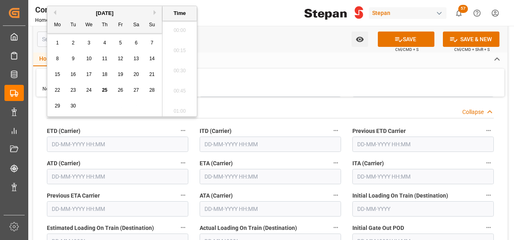
scroll to position [669, 0]
click at [134, 90] on span "27" at bounding box center [135, 90] width 5 height 6
type input "[DATE] 00:00"
click at [220, 169] on input "text" at bounding box center [270, 176] width 141 height 15
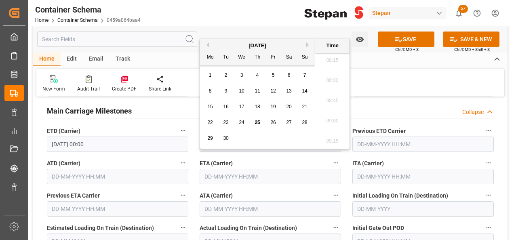
click at [304, 42] on div "[DATE]" at bounding box center [257, 46] width 115 height 8
click at [304, 44] on div "[DATE]" at bounding box center [257, 46] width 115 height 8
click at [307, 44] on button "Next Month" at bounding box center [308, 44] width 5 height 5
click at [238, 78] on div "1" at bounding box center [242, 76] width 10 height 10
type input "[DATE] 00:00"
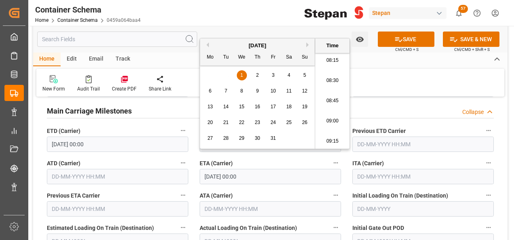
click at [192, 187] on div "Previous ETA Carrier" at bounding box center [117, 203] width 153 height 32
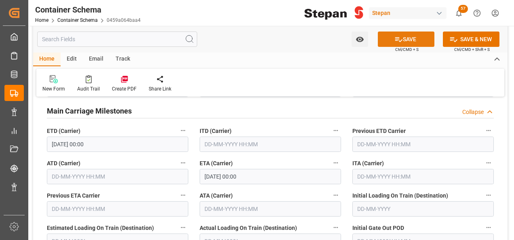
click at [401, 35] on button "SAVE" at bounding box center [406, 39] width 57 height 15
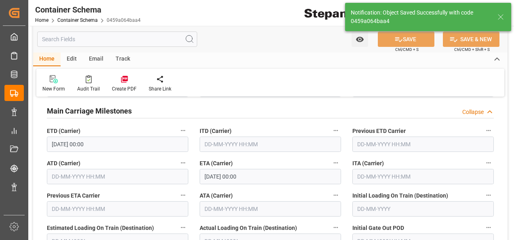
type textarea "Documents Sent"
type textarea "100 DRUMS"
type textarea "SCM1706025A6"
type input "MXVER"
type input "[GEOGRAPHIC_DATA]"
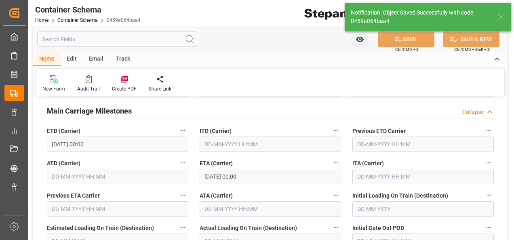
type input "Palena"
type input "9306196"
type input "2530N"
type textarea "pod"
type input "0"
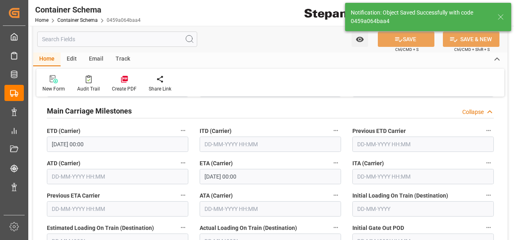
type input "[DATE] 00:00"
type input "[DATE]"
type input "[DATE] 14:58"
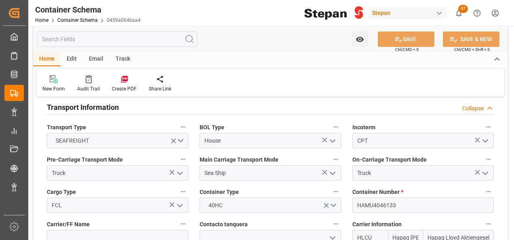
scroll to position [969, 0]
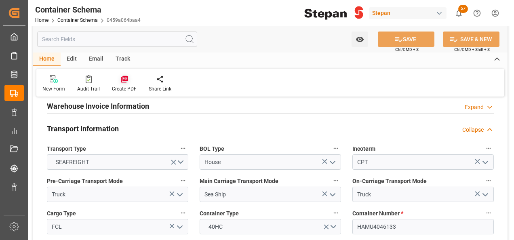
click at [121, 80] on icon at bounding box center [124, 79] width 7 height 7
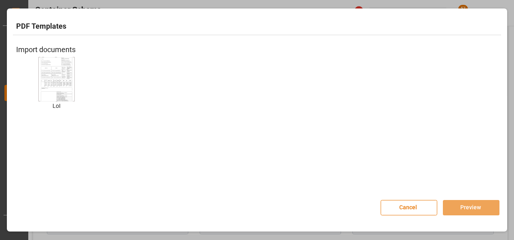
click at [47, 85] on img at bounding box center [56, 79] width 32 height 46
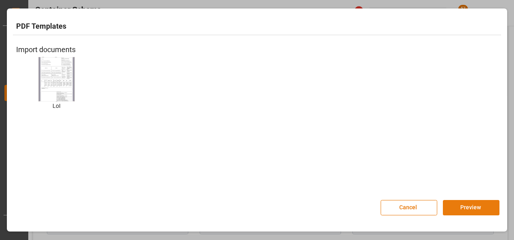
click at [463, 205] on button "Preview" at bounding box center [471, 207] width 57 height 15
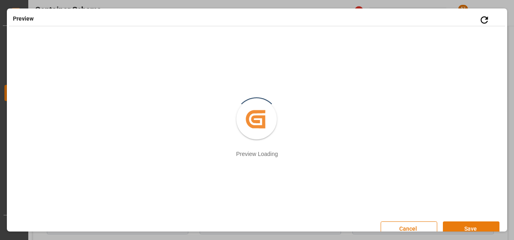
click at [473, 227] on button "Save" at bounding box center [471, 228] width 57 height 15
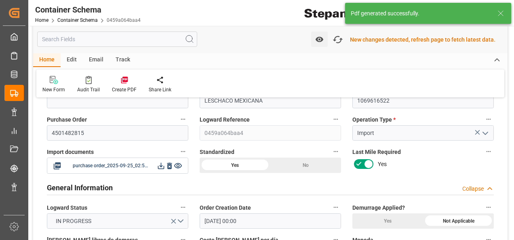
scroll to position [82, 0]
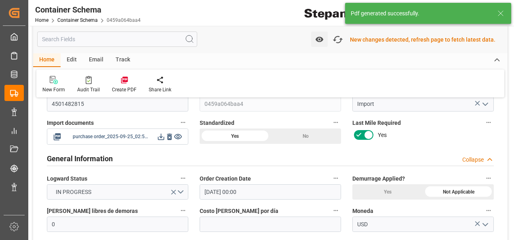
click at [162, 136] on icon at bounding box center [161, 136] width 8 height 8
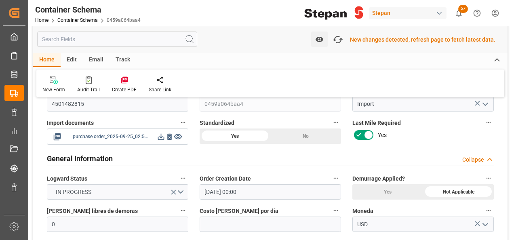
click at [161, 137] on icon at bounding box center [161, 137] width 6 height 6
